Goal: Entertainment & Leisure: Consume media (video, audio)

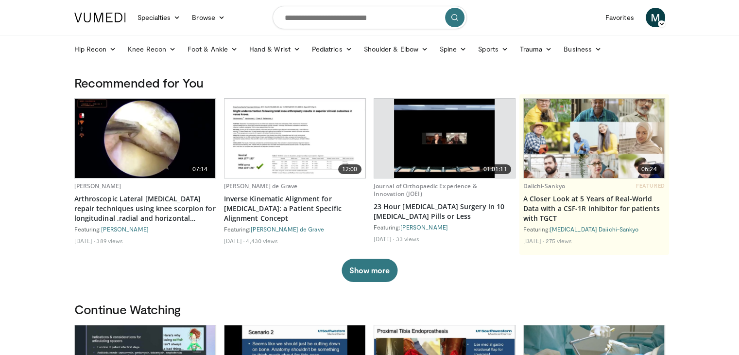
click at [623, 19] on link "Favorites" at bounding box center [619, 17] width 40 height 19
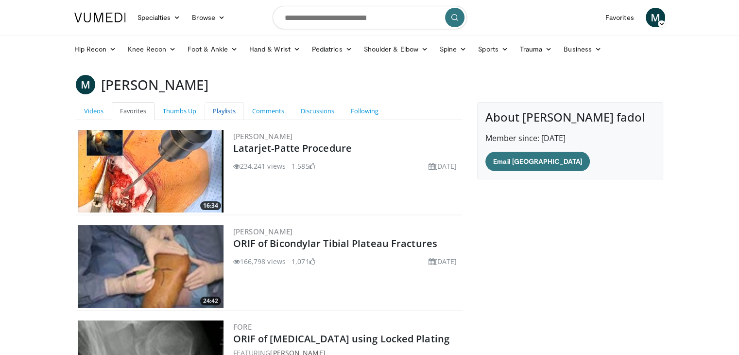
click at [220, 115] on link "Playlists" at bounding box center [223, 111] width 39 height 18
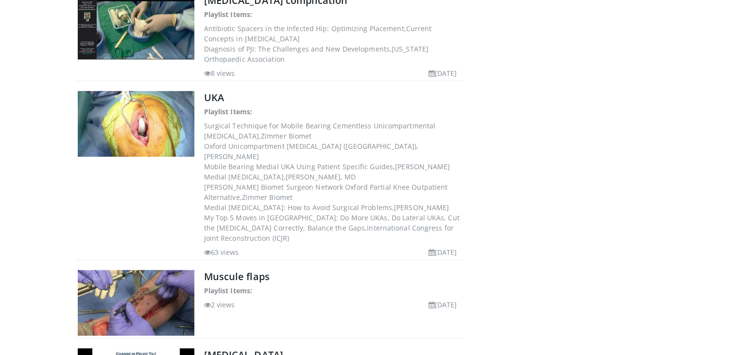
scroll to position [923, 0]
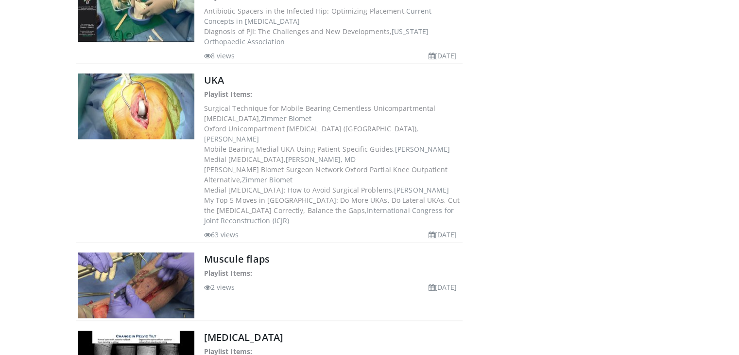
click at [177, 75] on img at bounding box center [136, 106] width 117 height 66
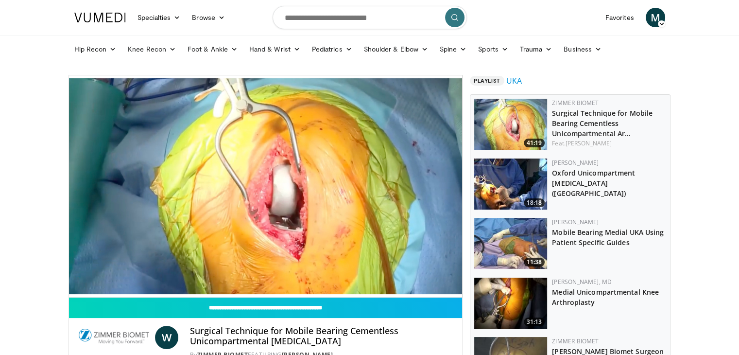
click at [509, 173] on img at bounding box center [510, 183] width 73 height 51
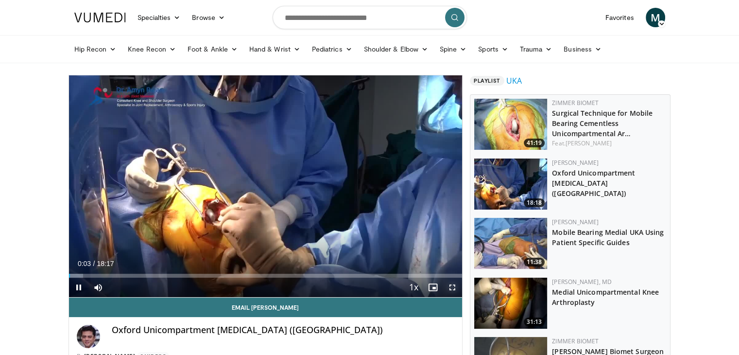
click at [449, 286] on span "Video Player" at bounding box center [451, 286] width 19 height 19
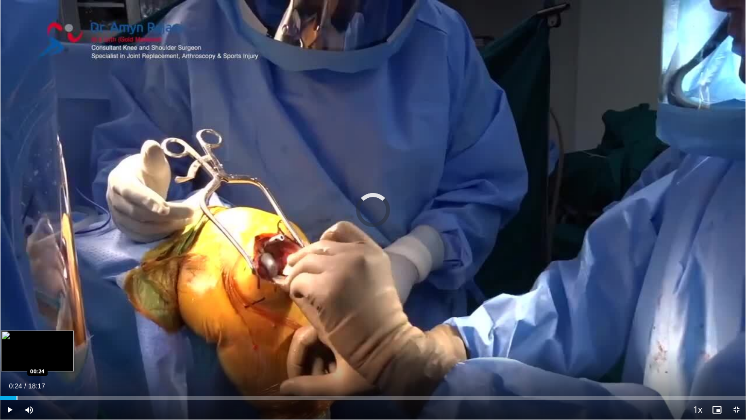
click at [17, 354] on div "Progress Bar" at bounding box center [17, 398] width 1 height 4
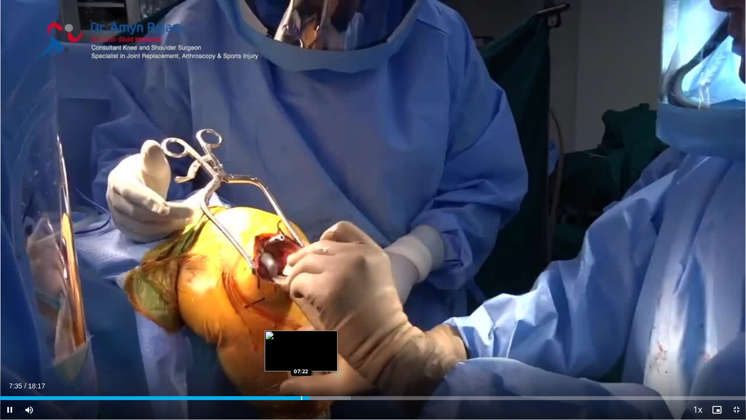
click at [301, 354] on div "Progress Bar" at bounding box center [301, 398] width 1 height 4
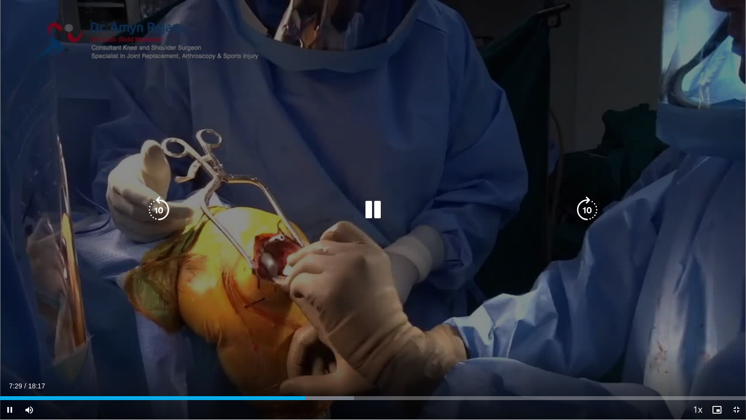
click at [392, 225] on div "10 seconds Tap to unmute" at bounding box center [373, 209] width 746 height 419
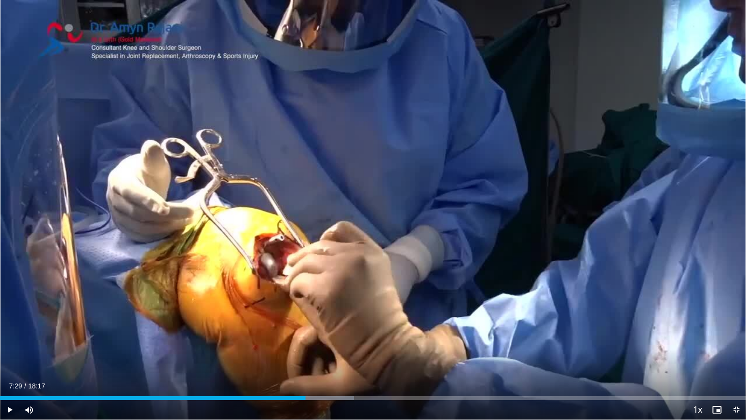
click at [392, 225] on div "10 seconds Tap to unmute" at bounding box center [373, 209] width 746 height 419
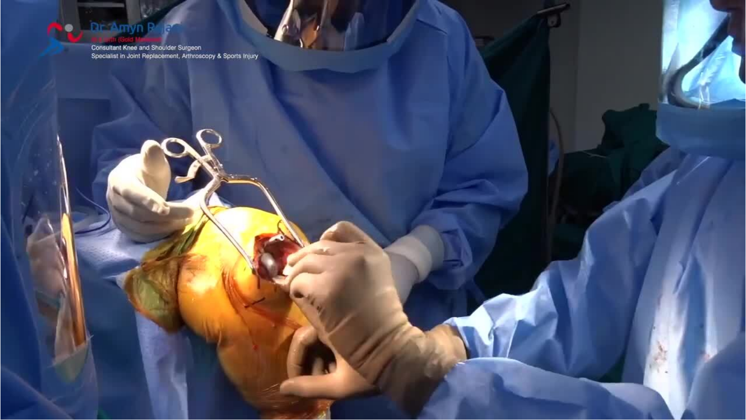
click at [392, 225] on div "10 seconds Tap to unmute" at bounding box center [373, 209] width 746 height 419
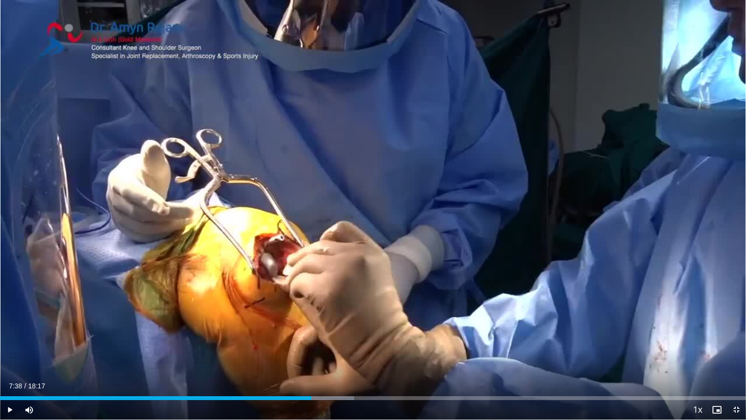
click at [392, 225] on div "10 seconds Tap to unmute" at bounding box center [373, 209] width 746 height 419
click at [736, 354] on span "Video Player" at bounding box center [736, 409] width 19 height 19
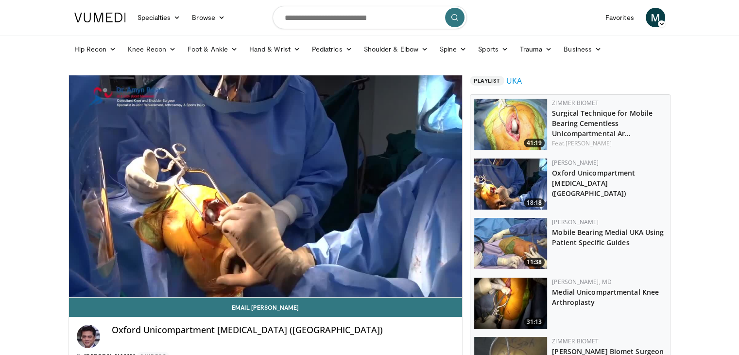
click at [519, 121] on img at bounding box center [510, 124] width 73 height 51
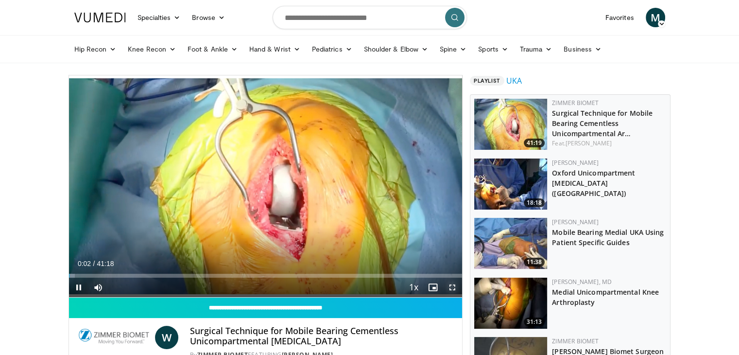
click at [452, 282] on span "Video Player" at bounding box center [451, 286] width 19 height 19
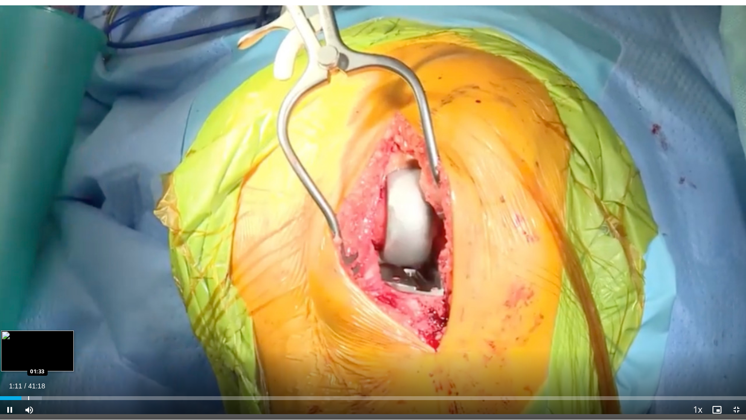
click at [28, 354] on div "Progress Bar" at bounding box center [28, 398] width 1 height 4
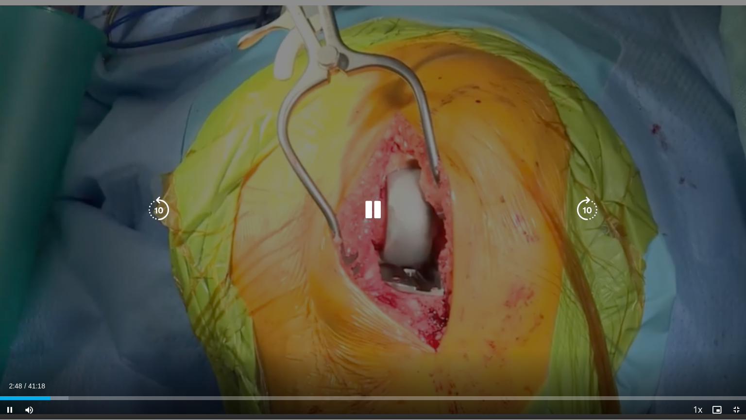
click at [76, 225] on div "10 seconds Tap to unmute" at bounding box center [373, 209] width 746 height 419
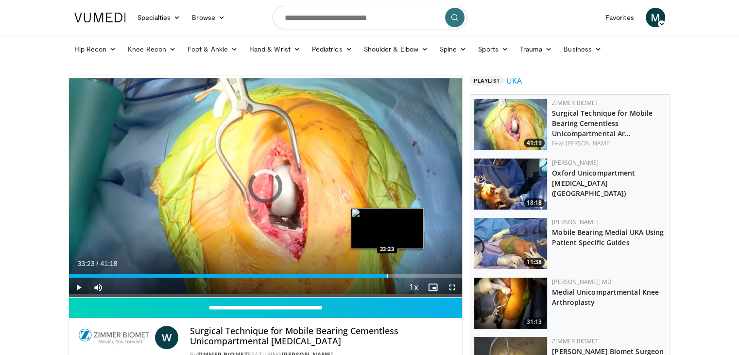
click at [387, 275] on div "Progress Bar" at bounding box center [387, 275] width 1 height 4
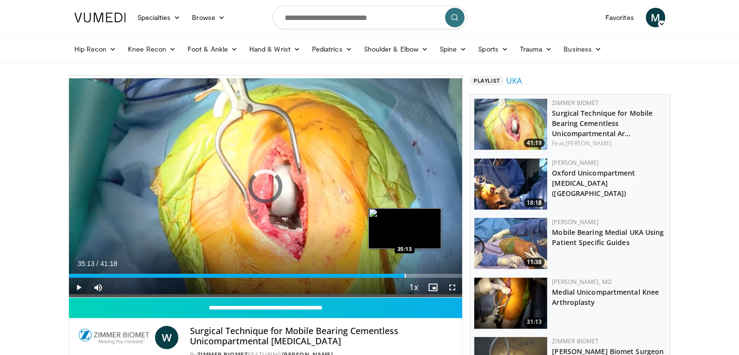
click at [405, 274] on div "Progress Bar" at bounding box center [405, 275] width 1 height 4
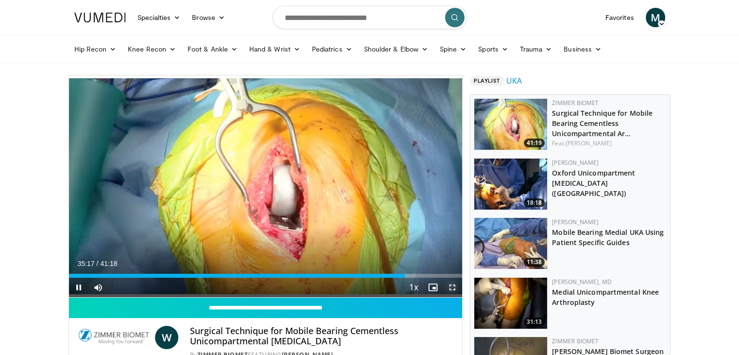
click at [452, 291] on span "Video Player" at bounding box center [451, 286] width 19 height 19
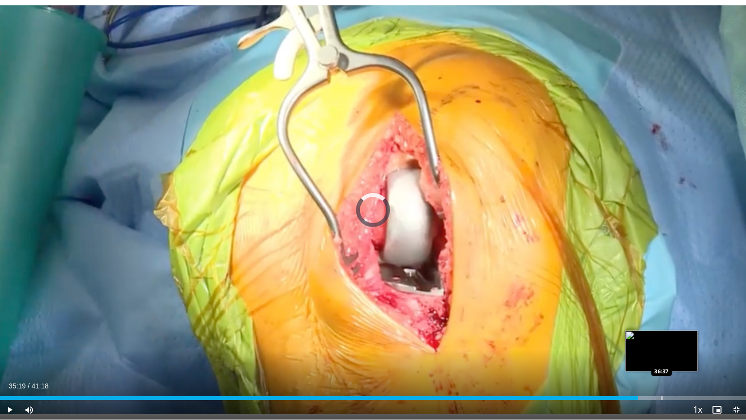
click at [662, 354] on div "Progress Bar" at bounding box center [662, 398] width 1 height 4
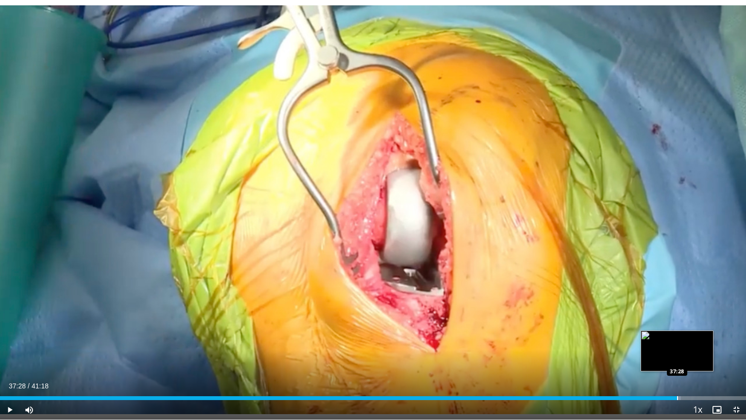
click at [677, 354] on div "Loaded : 91.27% 37:28 37:28" at bounding box center [373, 395] width 746 height 9
